Goal: Task Accomplishment & Management: Use online tool/utility

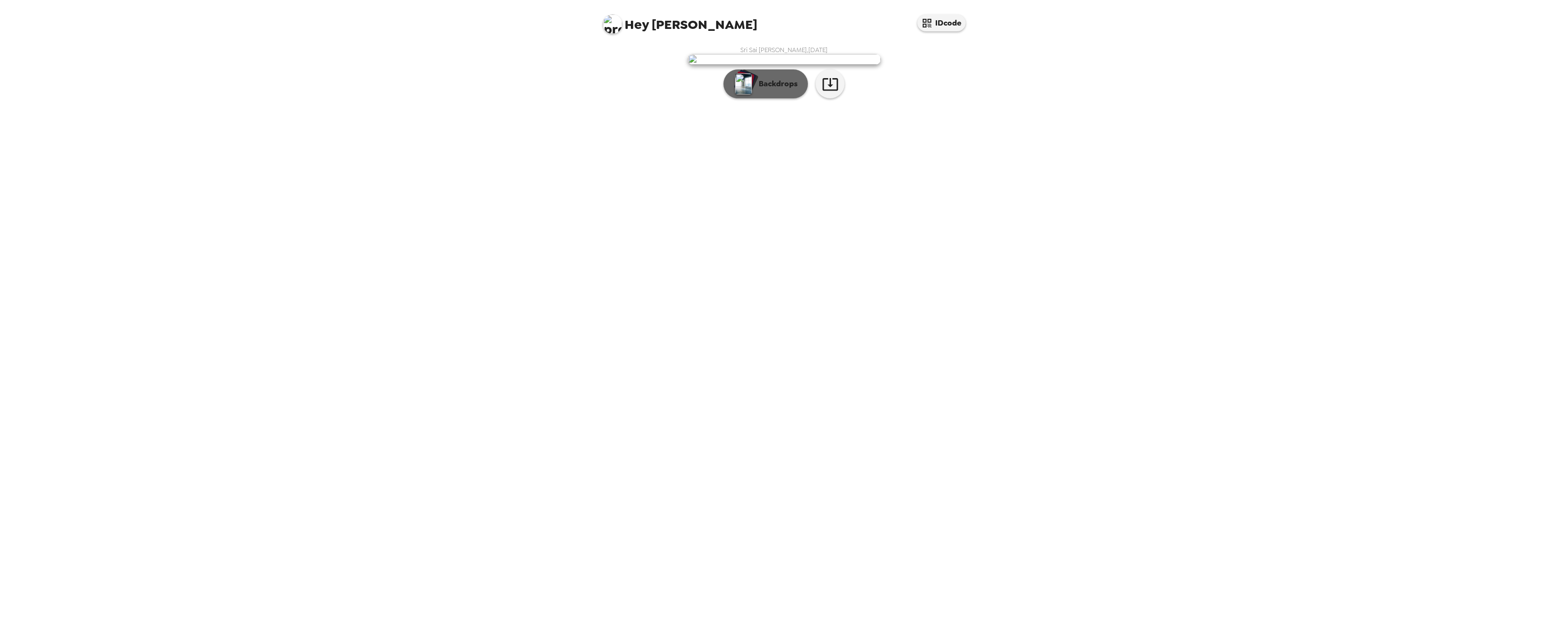
click at [778, 99] on button "Backdrops" at bounding box center [766, 84] width 84 height 29
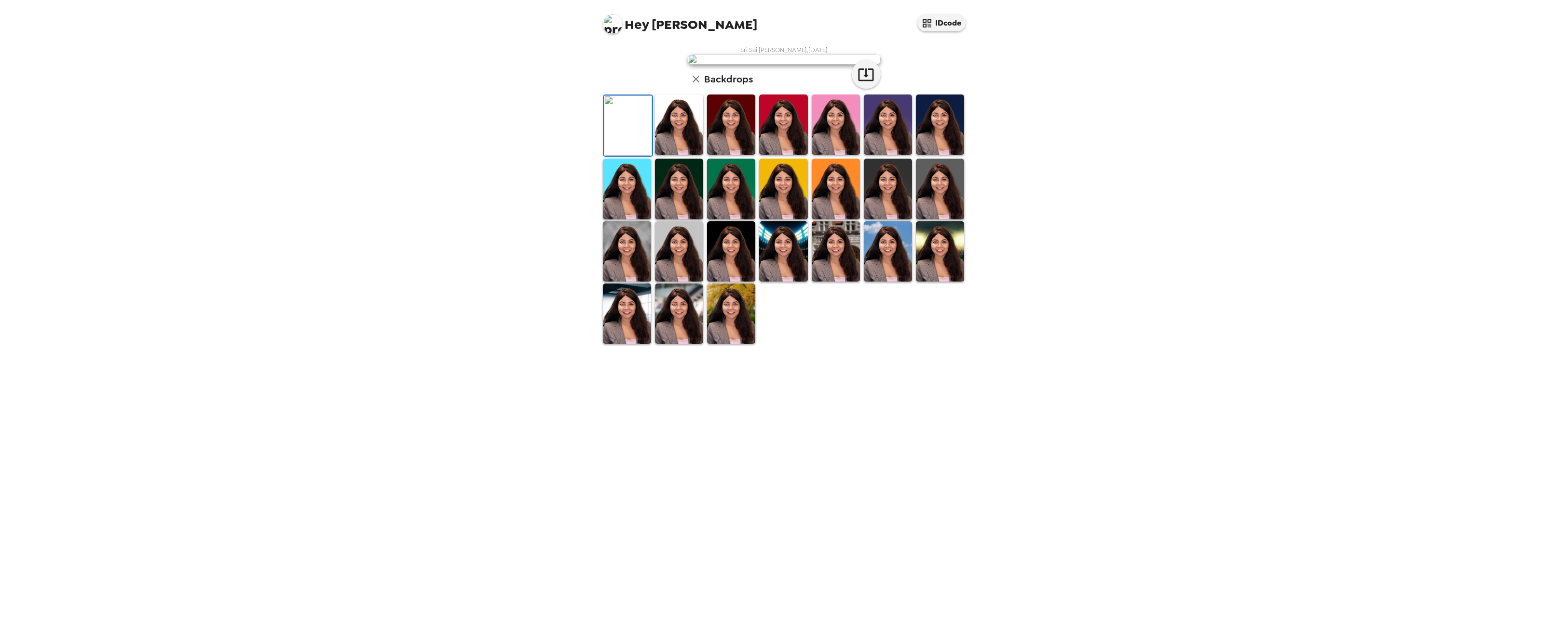
click at [732, 344] on img at bounding box center [731, 313] width 48 height 61
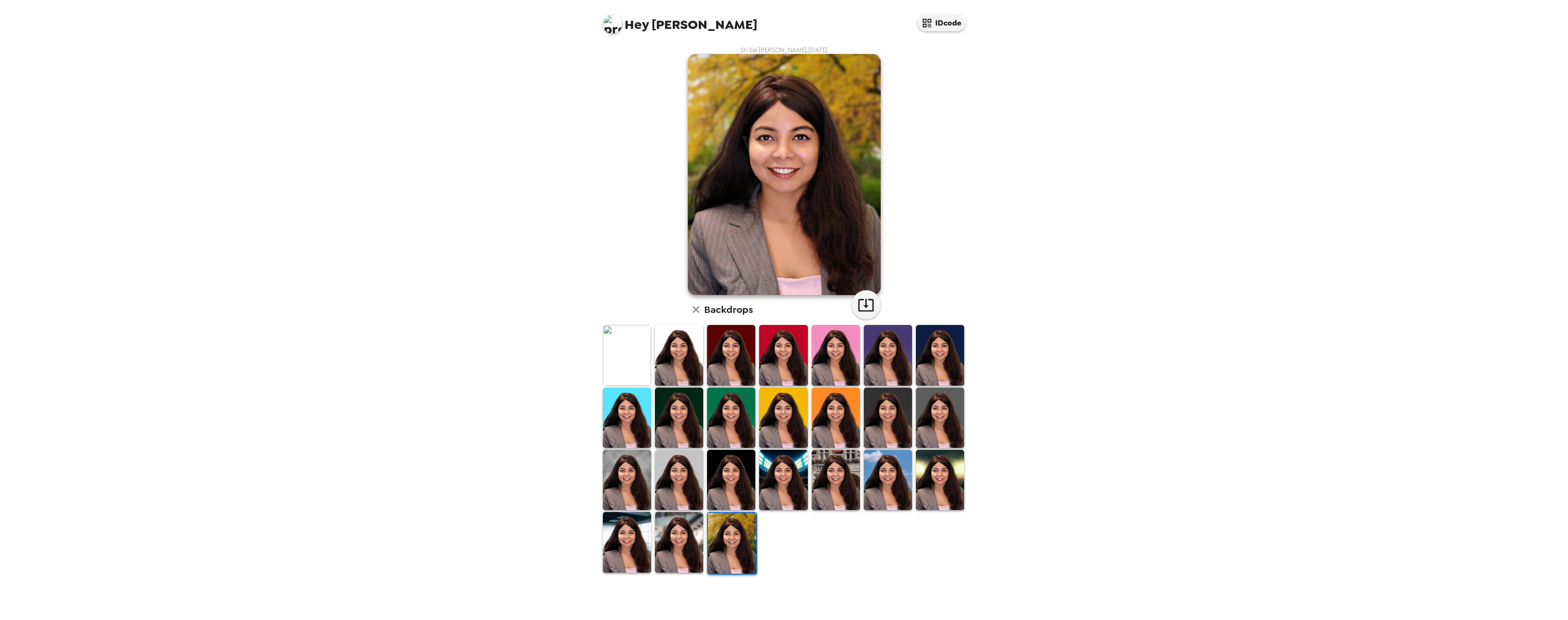
click at [664, 557] on img at bounding box center [679, 542] width 48 height 61
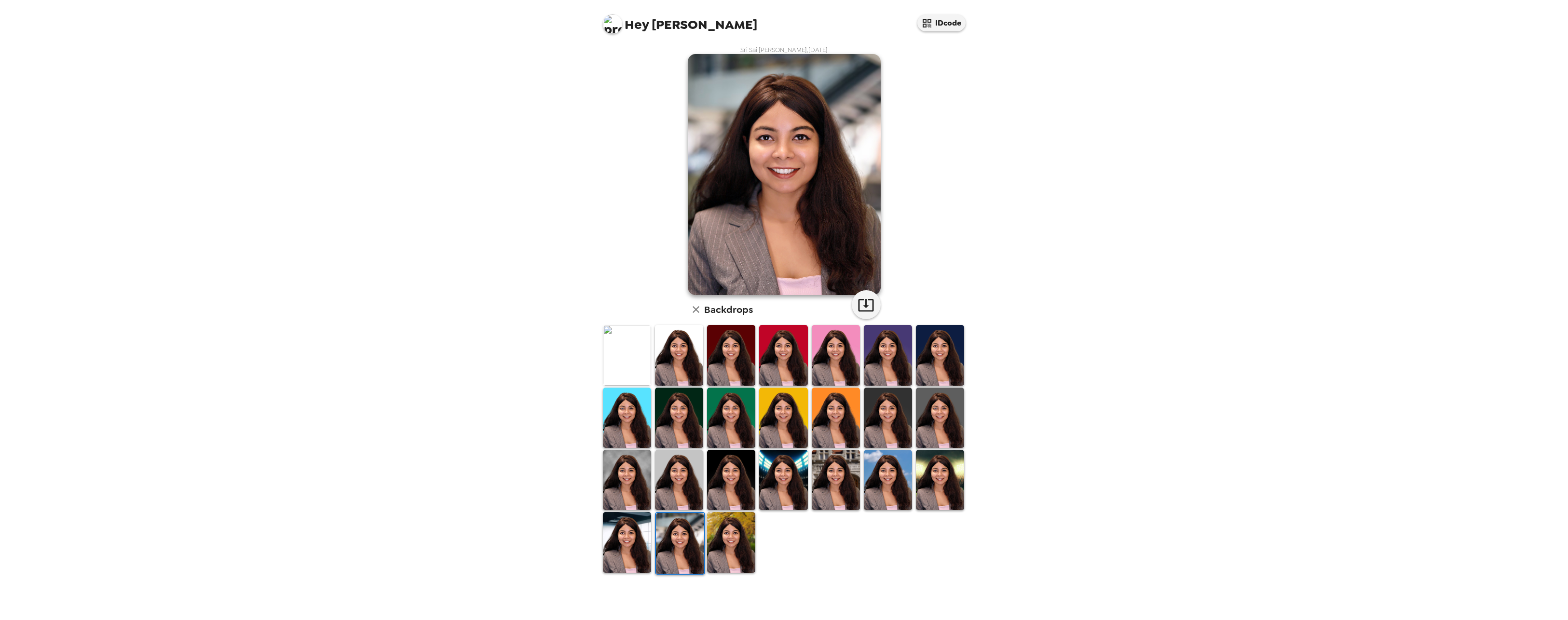
click at [627, 556] on img at bounding box center [627, 542] width 48 height 61
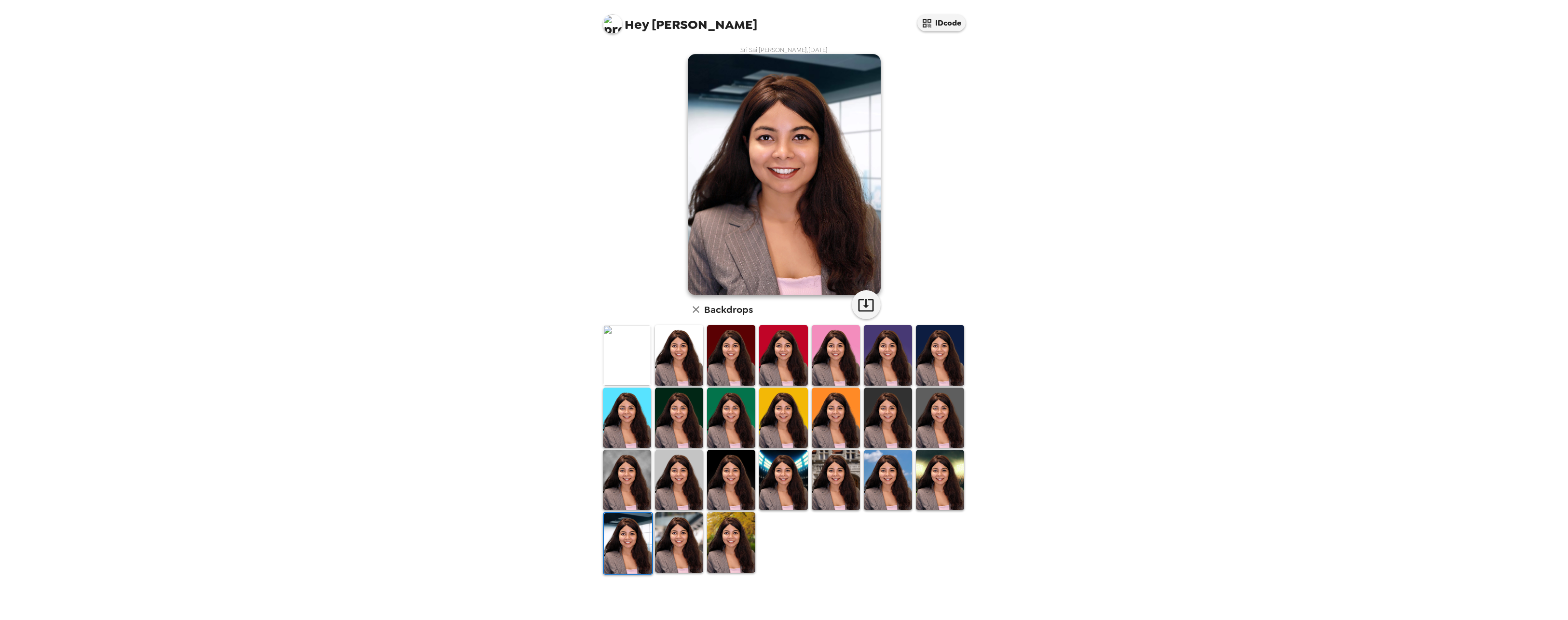
click at [948, 501] on img at bounding box center [940, 480] width 48 height 61
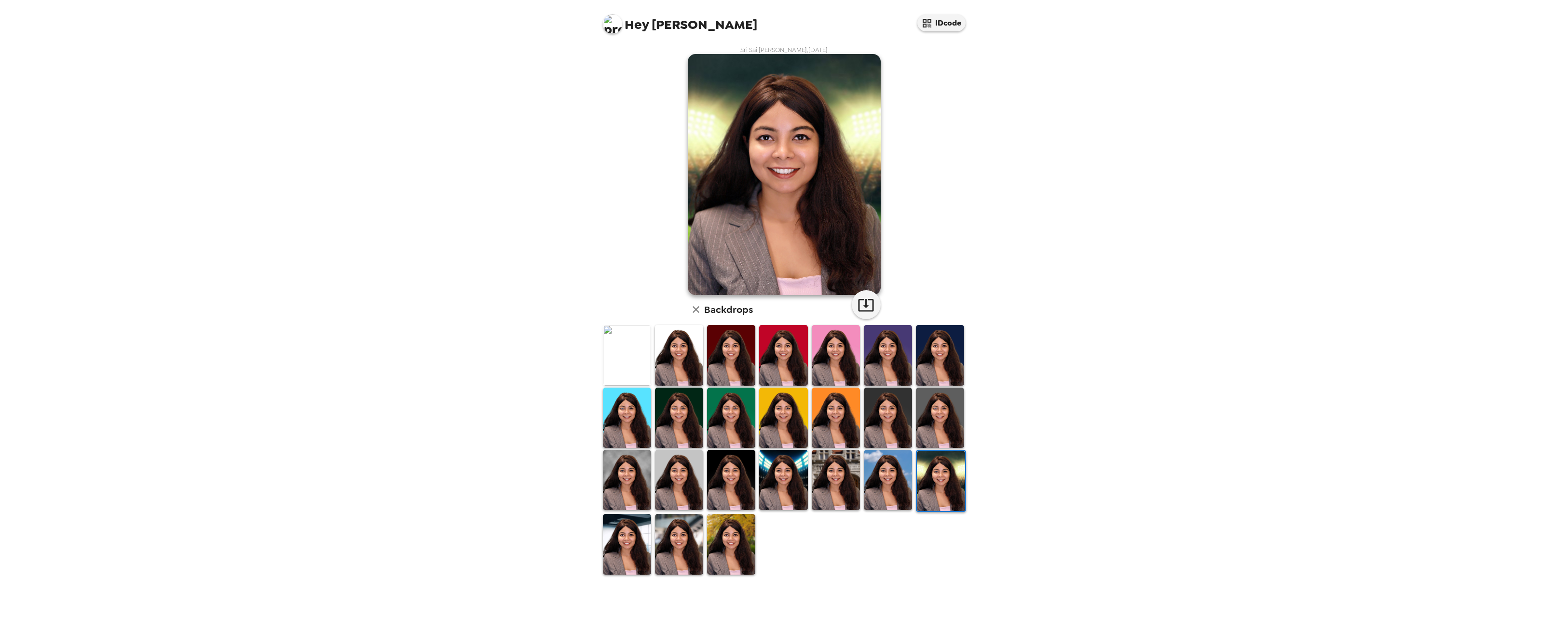
click at [881, 490] on img at bounding box center [888, 480] width 48 height 61
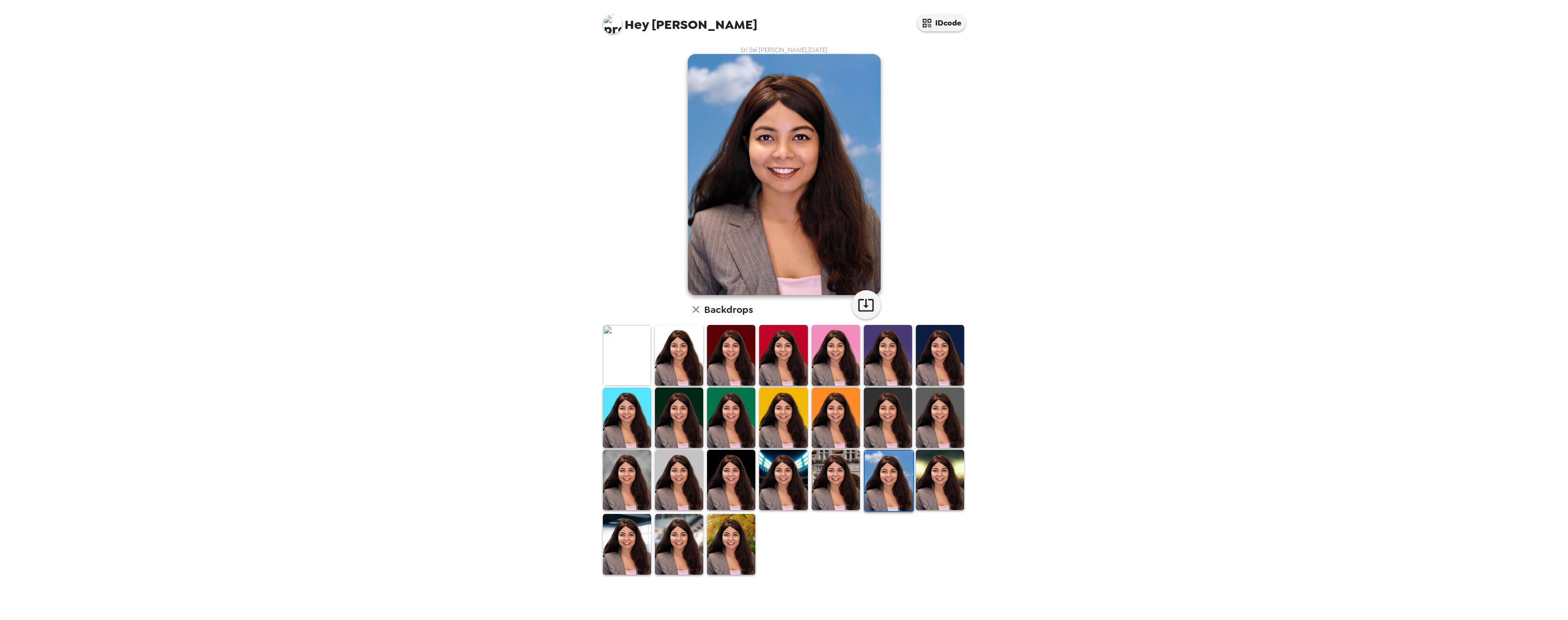
click at [833, 492] on img at bounding box center [835, 480] width 48 height 61
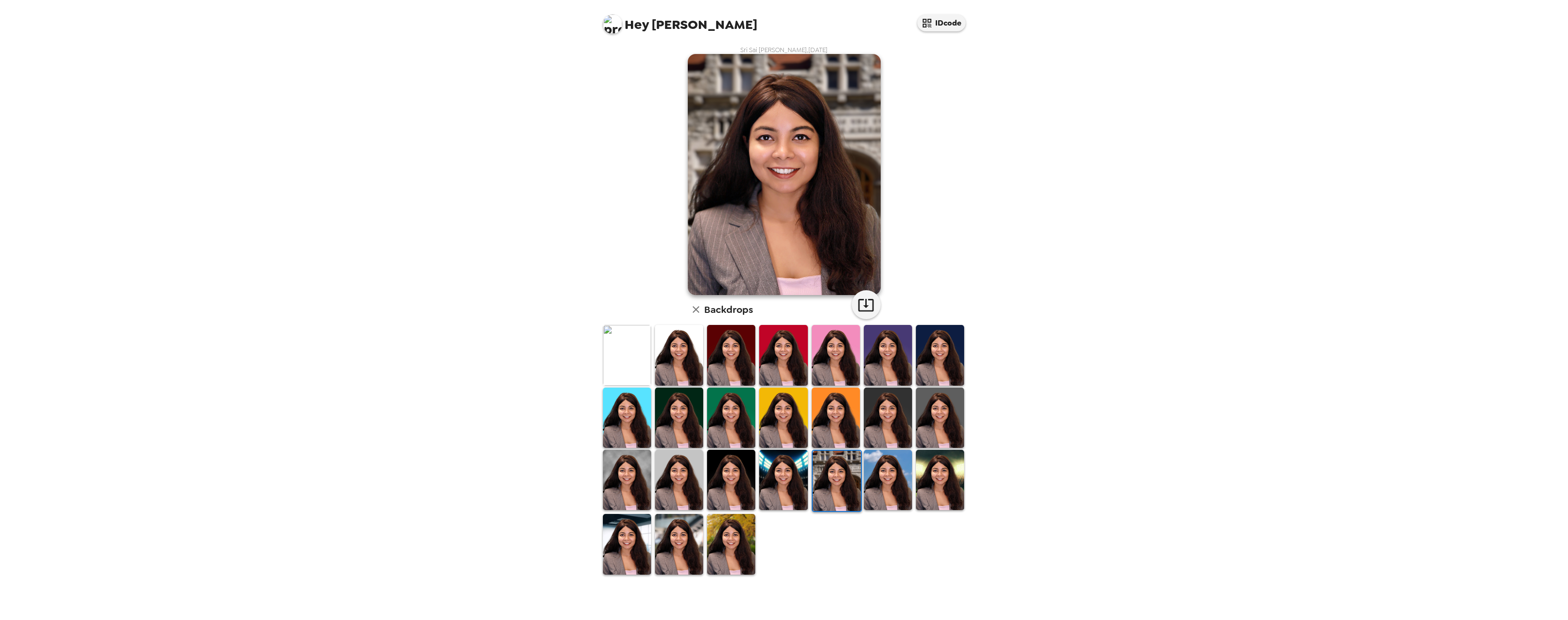
click at [762, 492] on img at bounding box center [783, 480] width 48 height 61
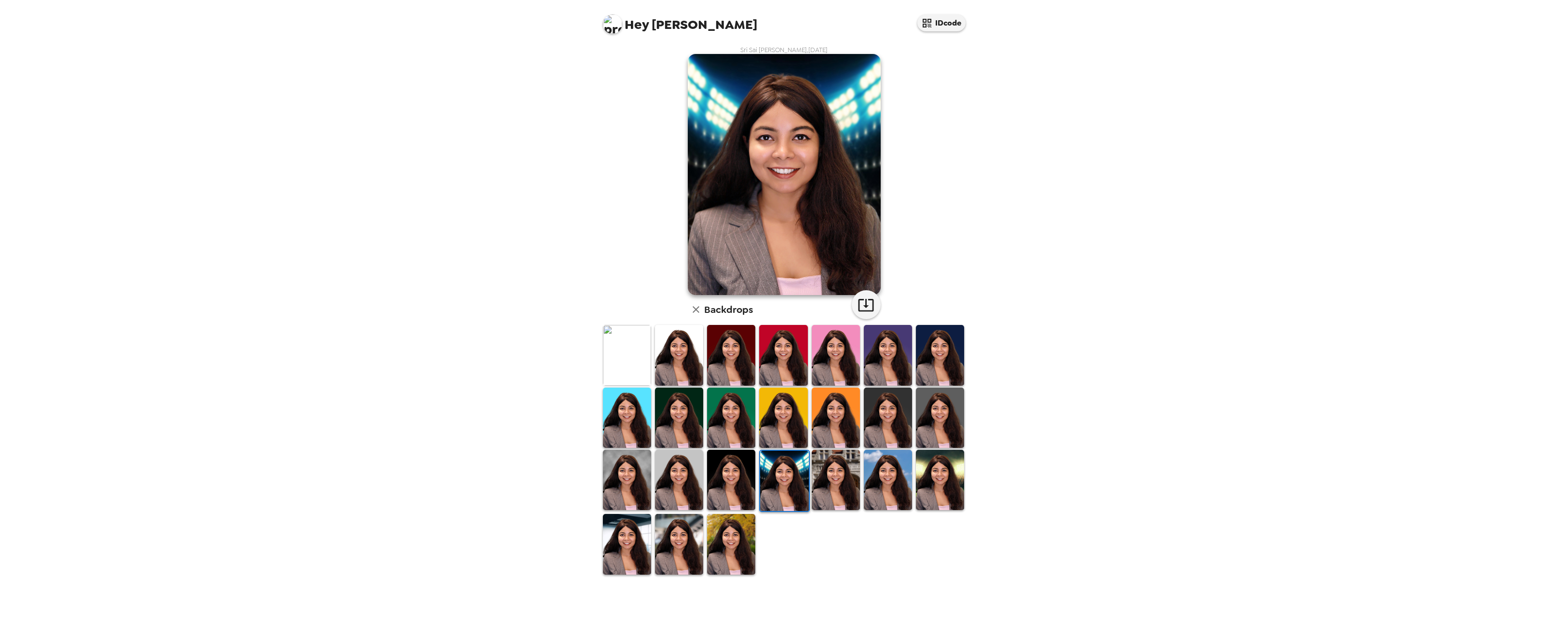
click at [724, 492] on img at bounding box center [731, 480] width 48 height 61
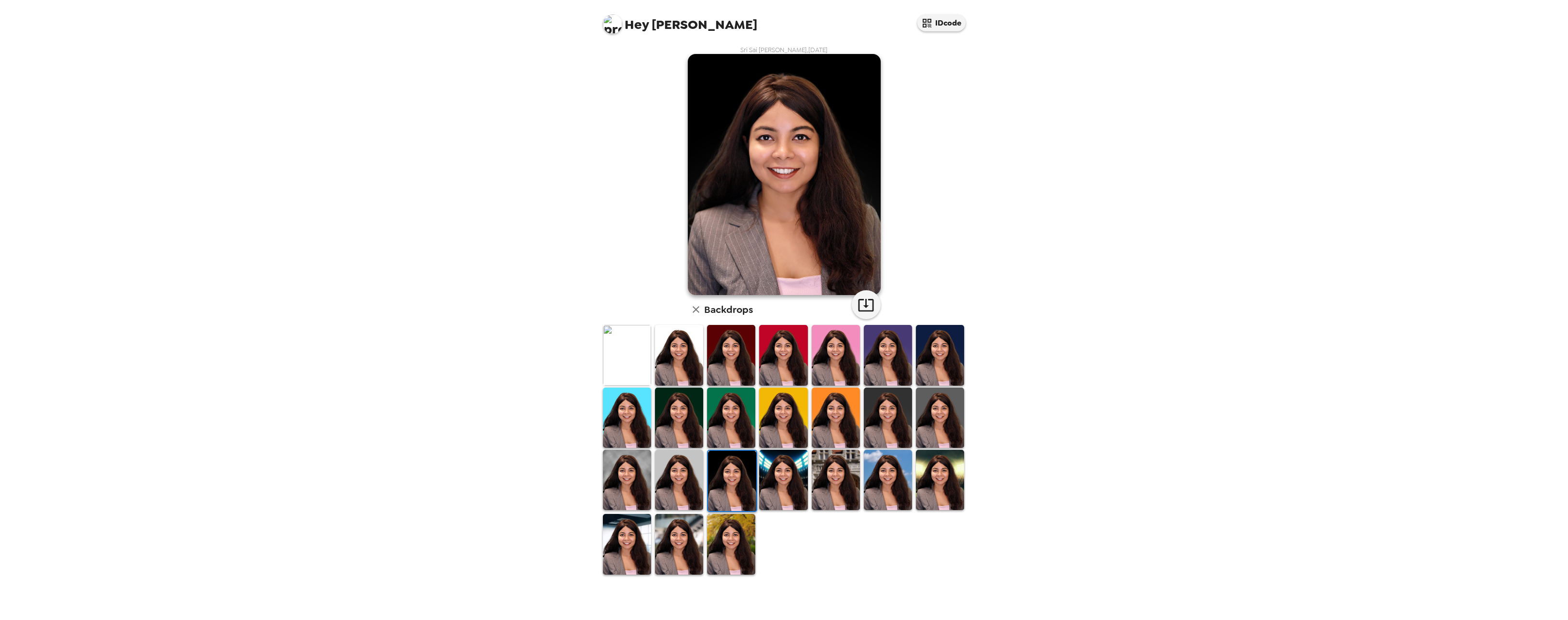
click at [690, 494] on img at bounding box center [679, 480] width 48 height 61
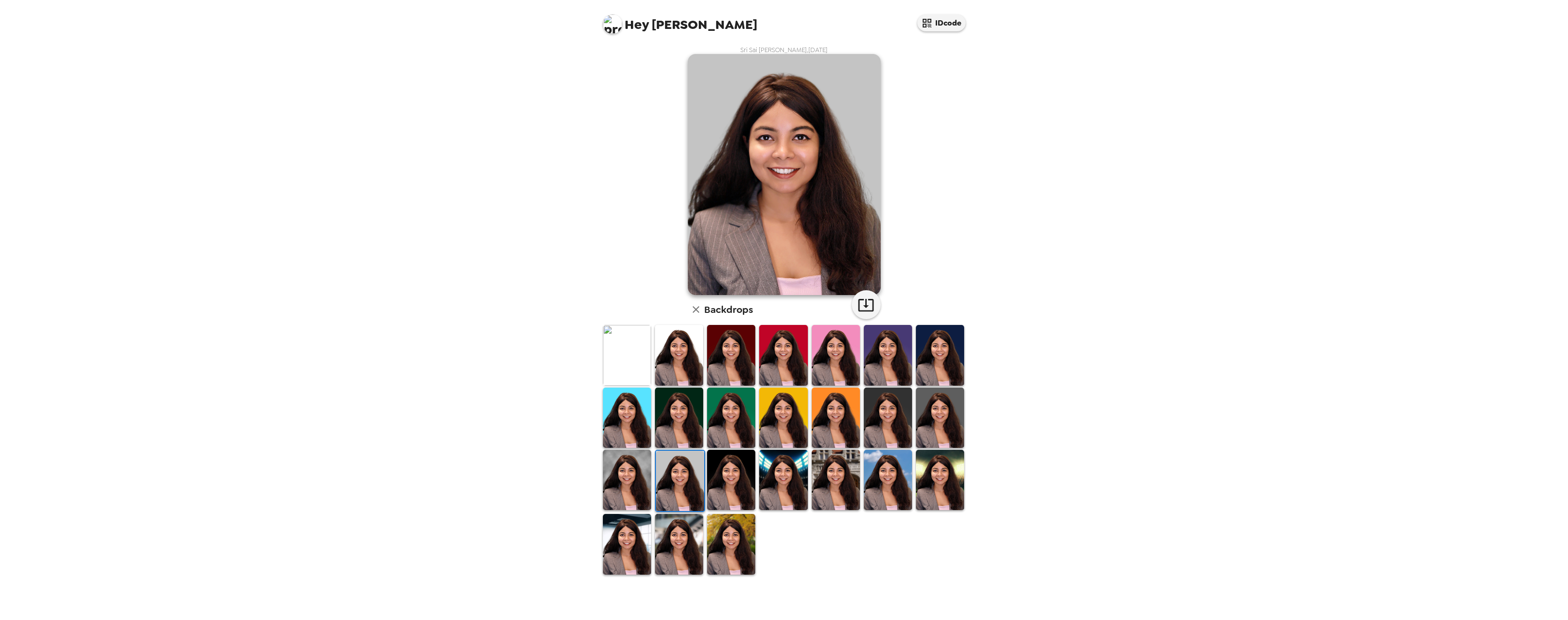
click at [610, 490] on img at bounding box center [627, 480] width 48 height 61
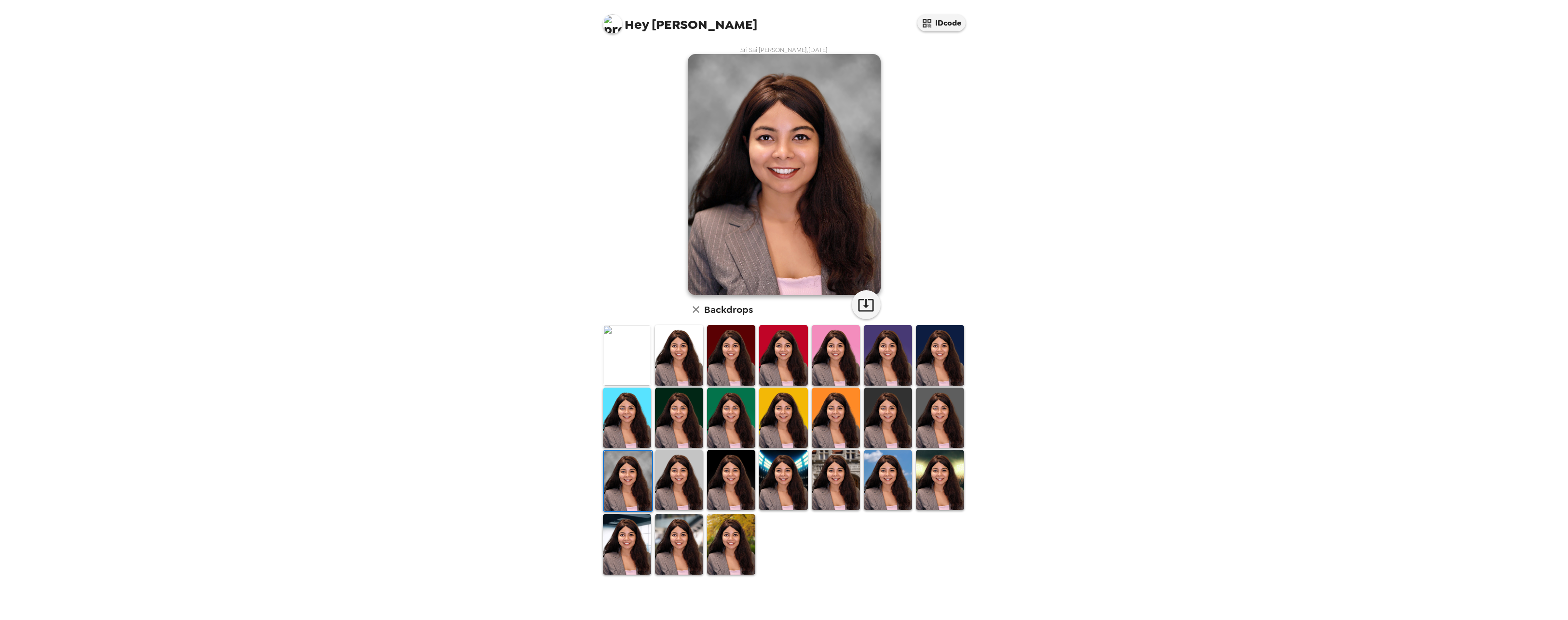
click at [620, 371] on img at bounding box center [627, 355] width 48 height 61
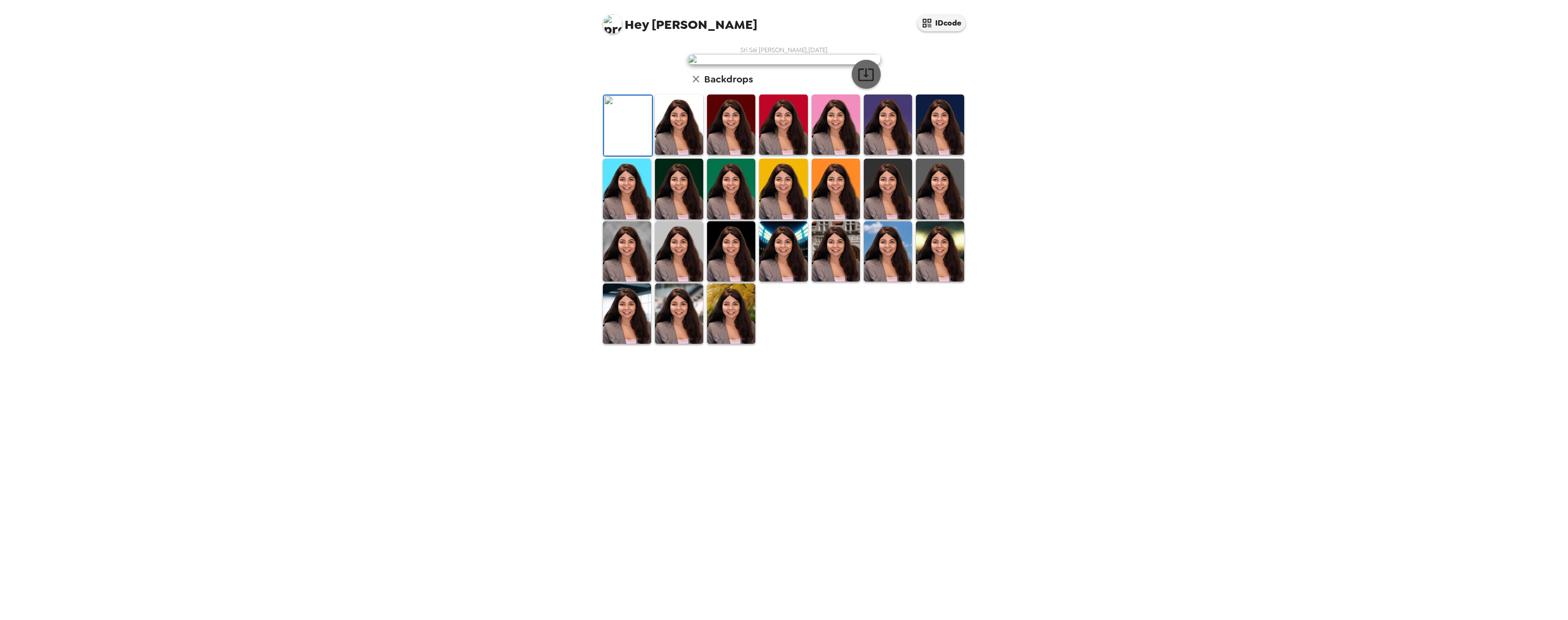
click at [877, 88] on button "button" at bounding box center [866, 74] width 29 height 29
click at [696, 155] on img at bounding box center [679, 124] width 48 height 61
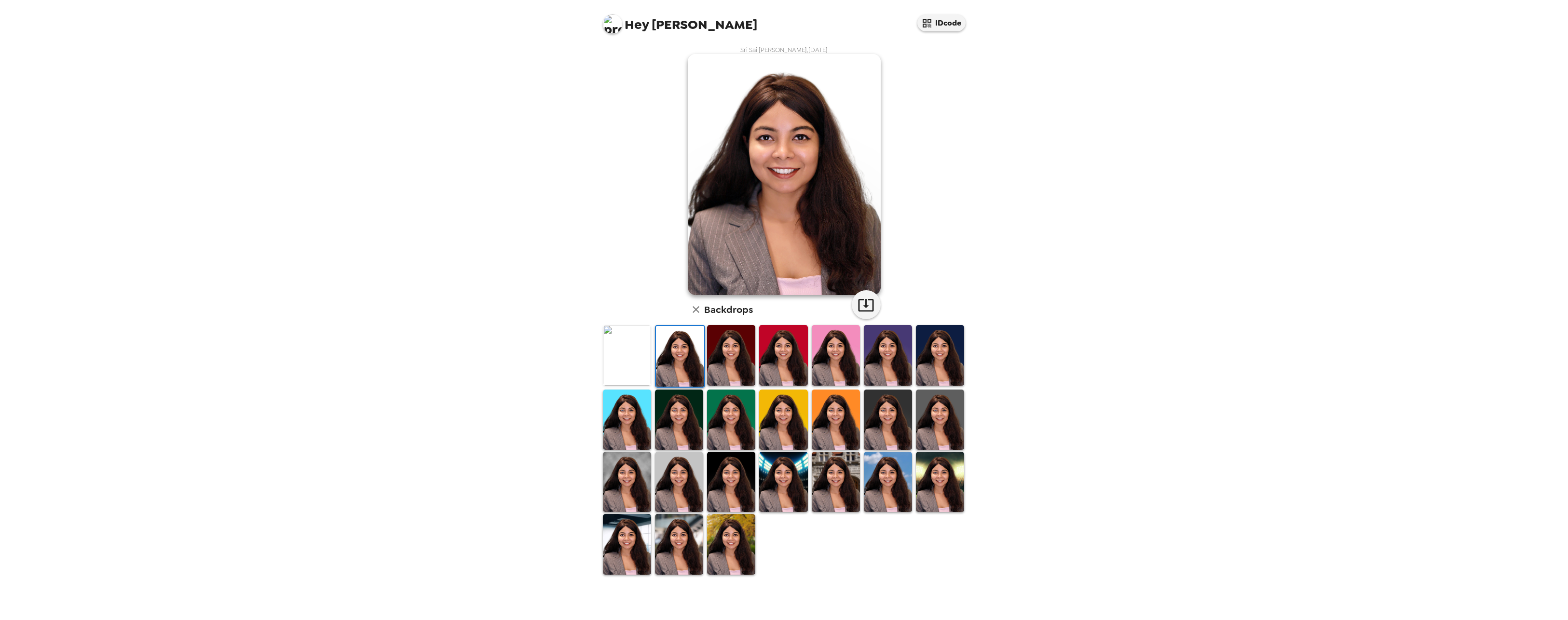
click at [735, 360] on img at bounding box center [731, 355] width 48 height 61
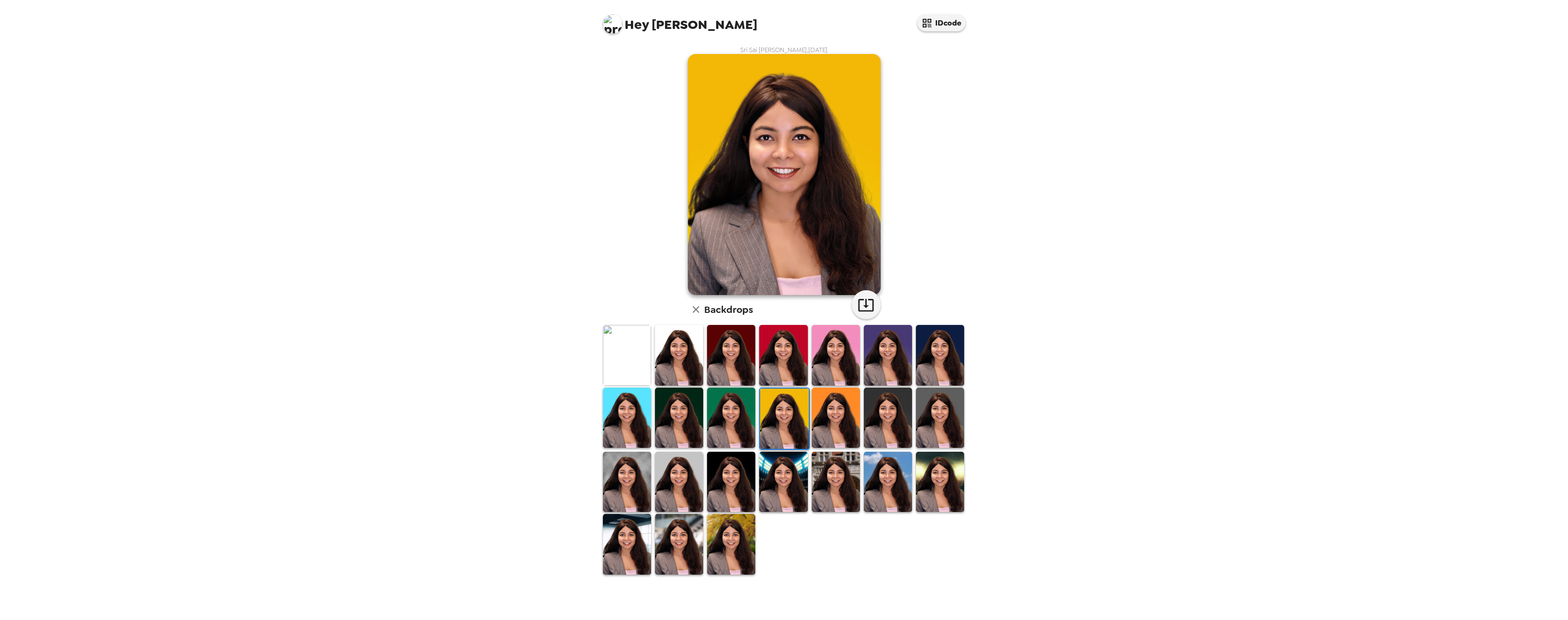
click at [955, 377] on img at bounding box center [940, 355] width 48 height 61
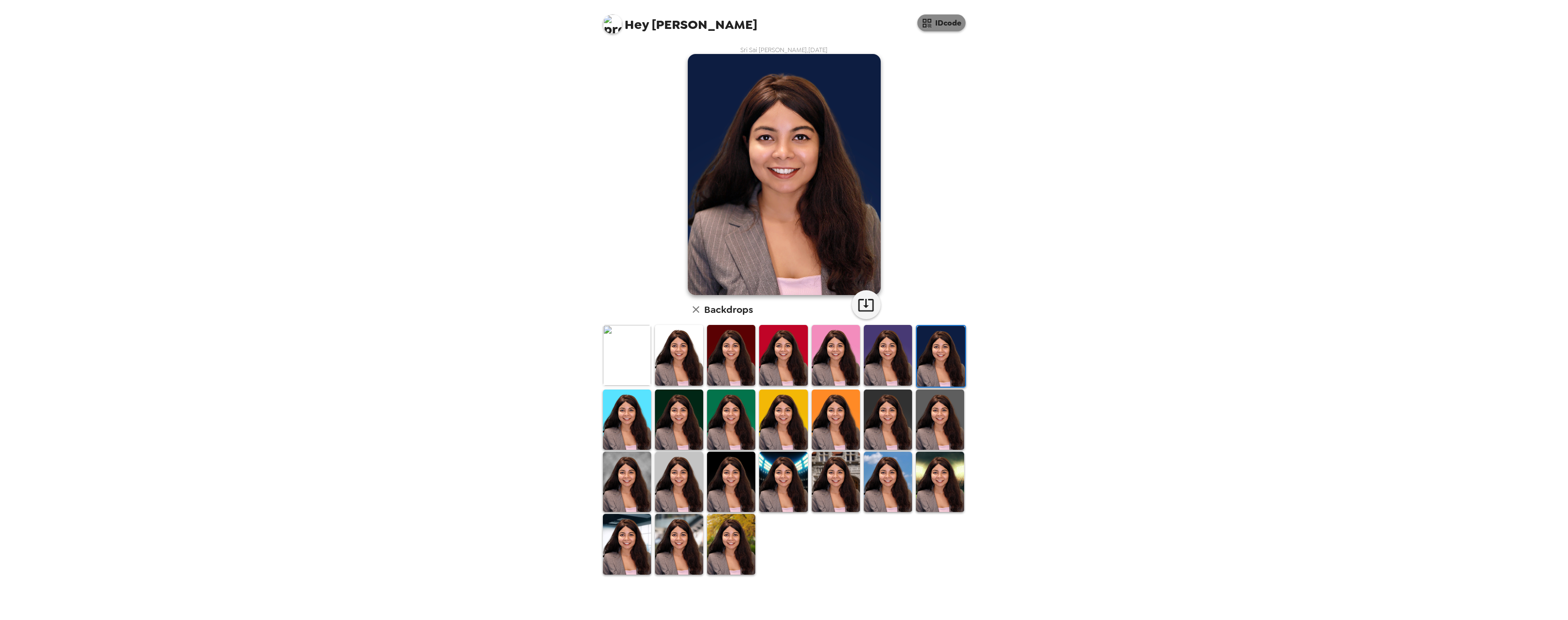
click at [932, 22] on icon "button" at bounding box center [927, 23] width 12 height 12
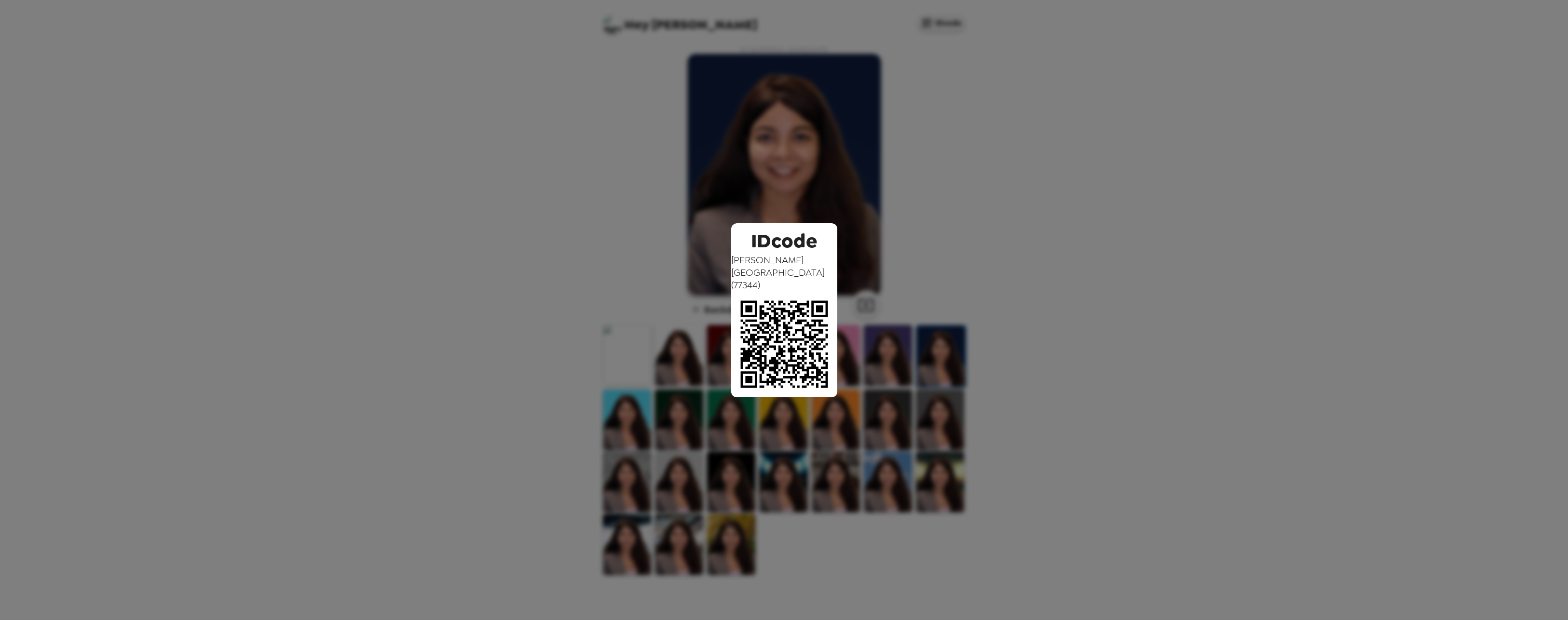
click at [633, 284] on div "IDcode Sri Sai [PERSON_NAME] ( 77344 )" at bounding box center [784, 310] width 1568 height 620
